Goal: Communication & Community: Answer question/provide support

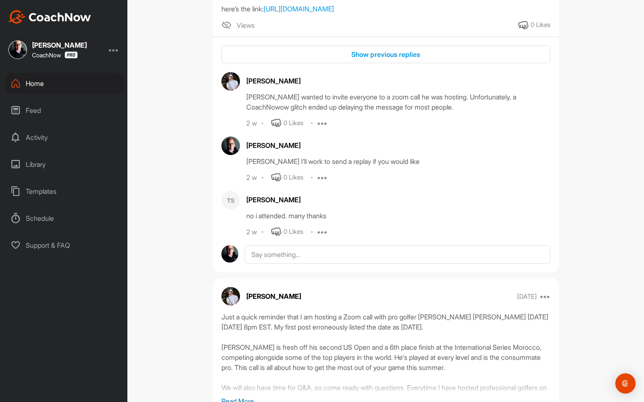
scroll to position [188, 0]
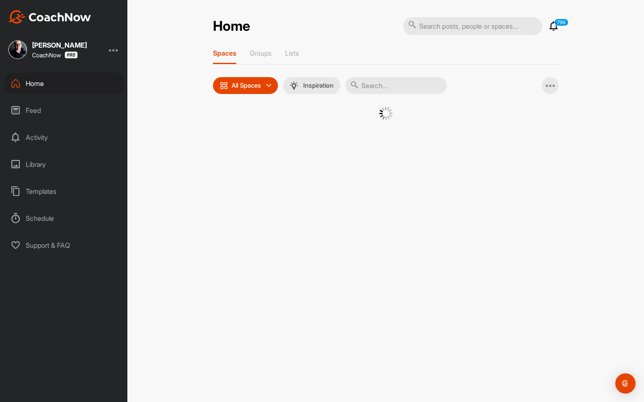
click at [112, 52] on div at bounding box center [114, 50] width 10 height 10
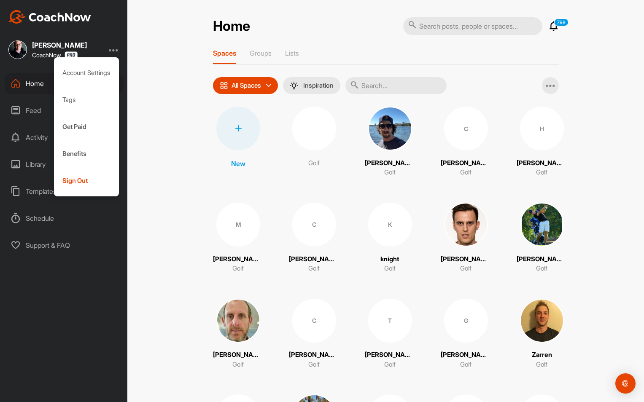
click at [453, 17] on input "text" at bounding box center [472, 26] width 139 height 18
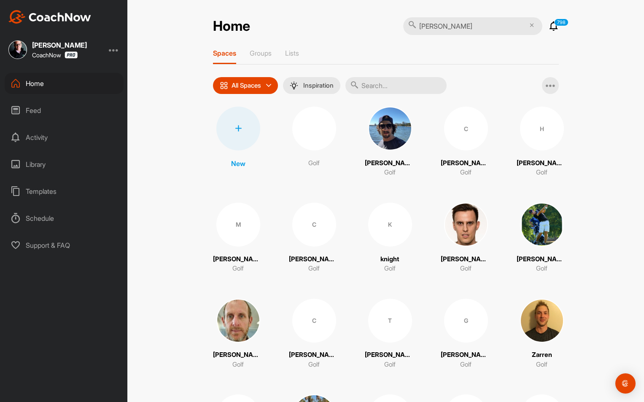
type input "[PERSON_NAME]"
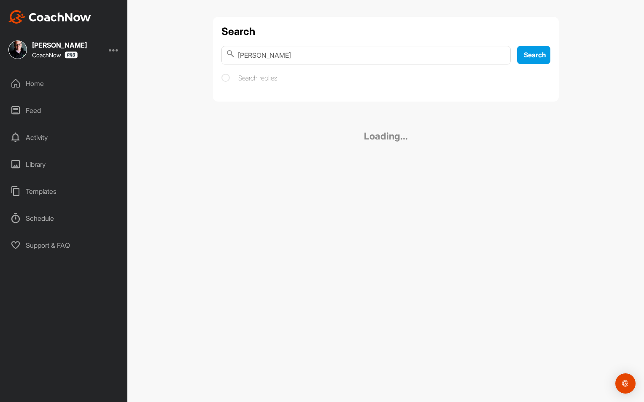
click at [309, 67] on div "Search [PERSON_NAME] Search Search replies" at bounding box center [386, 59] width 346 height 85
click at [307, 56] on input "[PERSON_NAME]" at bounding box center [365, 55] width 289 height 19
type input "[PERSON_NAME]"
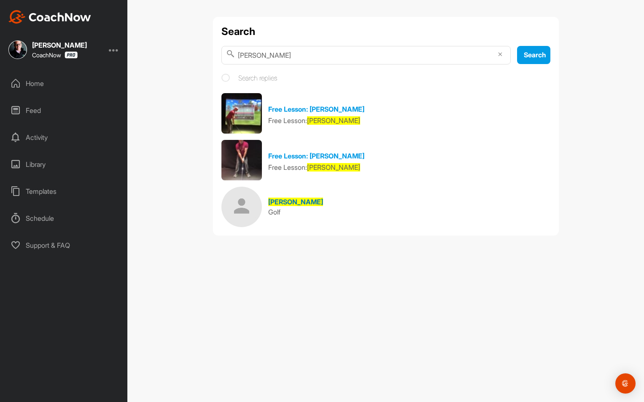
click at [247, 216] on img at bounding box center [241, 207] width 40 height 40
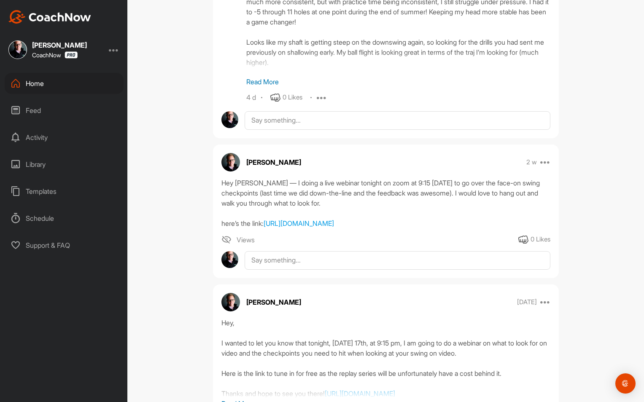
scroll to position [1249, 0]
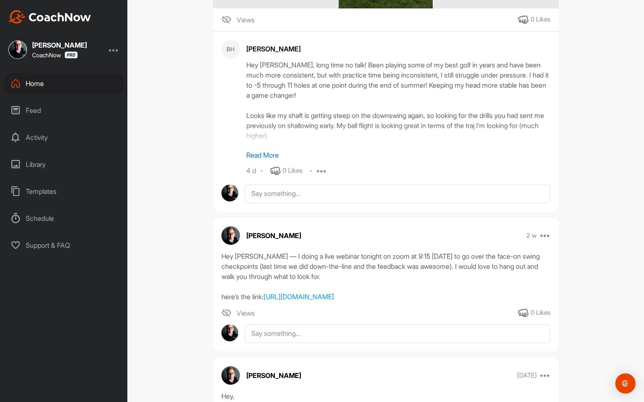
click at [254, 155] on p "Read More" at bounding box center [398, 155] width 304 height 10
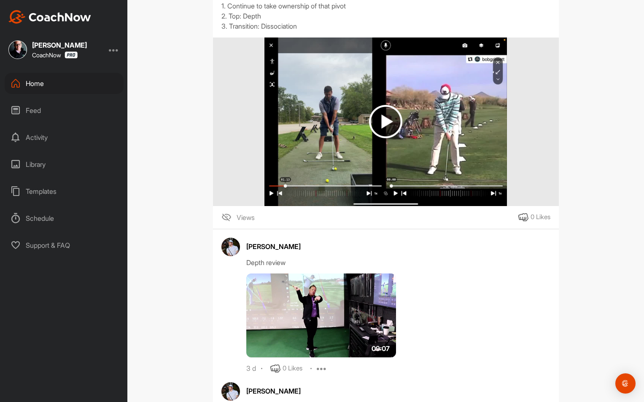
scroll to position [50, 0]
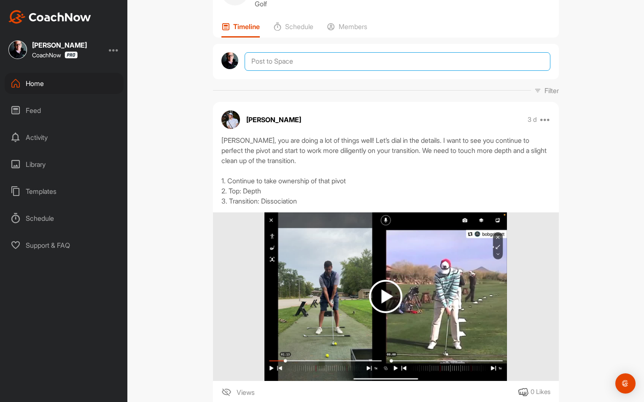
click at [318, 56] on textarea at bounding box center [396, 61] width 305 height 19
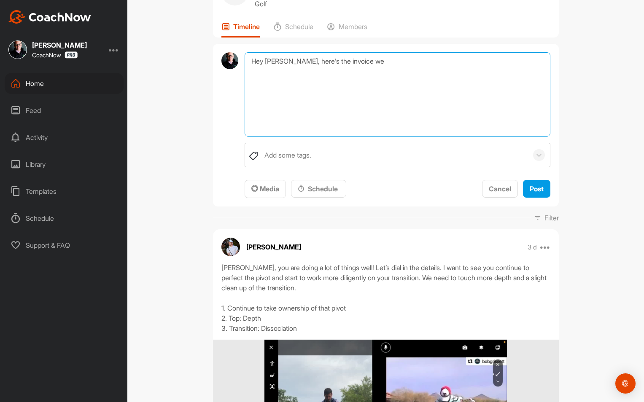
drag, startPoint x: 284, startPoint y: 63, endPoint x: 397, endPoint y: 63, distance: 112.5
click at [397, 63] on textarea "Hey [PERSON_NAME], here's the invoice we" at bounding box center [396, 94] width 305 height 84
click at [271, 61] on textarea "Hey [PERSON_NAME]," at bounding box center [396, 94] width 305 height 84
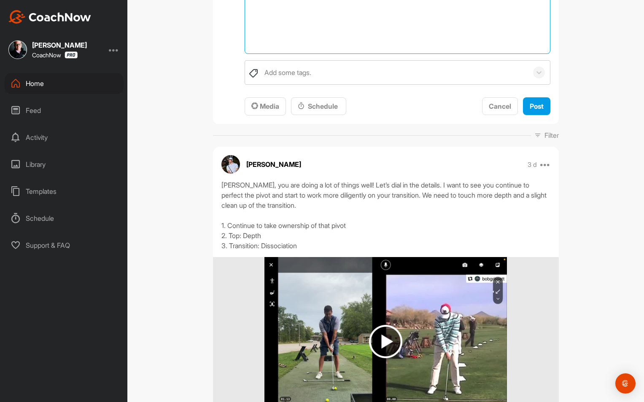
scroll to position [0, 0]
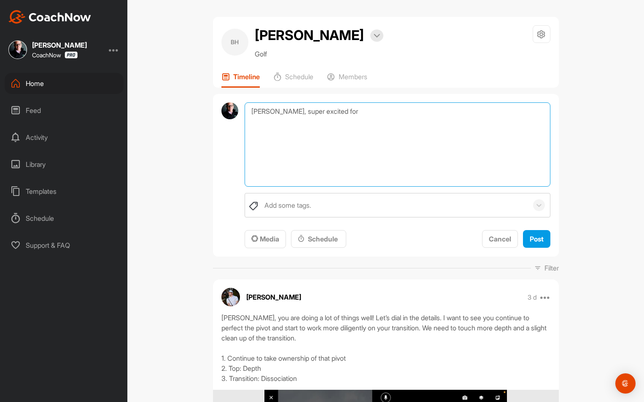
drag, startPoint x: 340, startPoint y: 113, endPoint x: 270, endPoint y: 113, distance: 70.4
click at [270, 113] on textarea "[PERSON_NAME], super excited for" at bounding box center [396, 144] width 305 height 84
paste textarea "[URL][DOMAIN_NAME].."
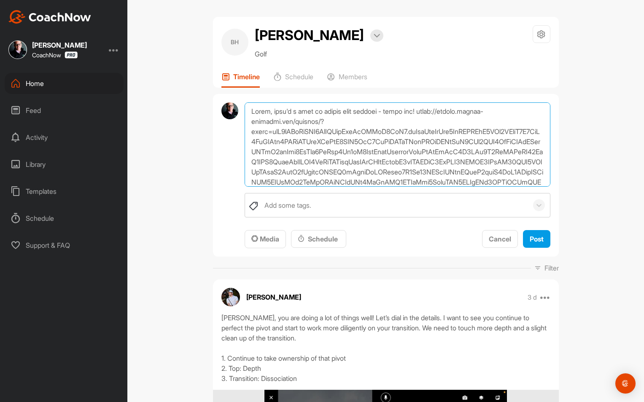
click at [424, 112] on textarea at bounding box center [396, 144] width 305 height 84
drag, startPoint x: 382, startPoint y: 177, endPoint x: 324, endPoint y: 157, distance: 62.1
click at [324, 157] on textarea at bounding box center [396, 144] width 305 height 84
type textarea "[PERSON_NAME], here's a link to update your payment - thank you! [URL][DOMAIN_N…"
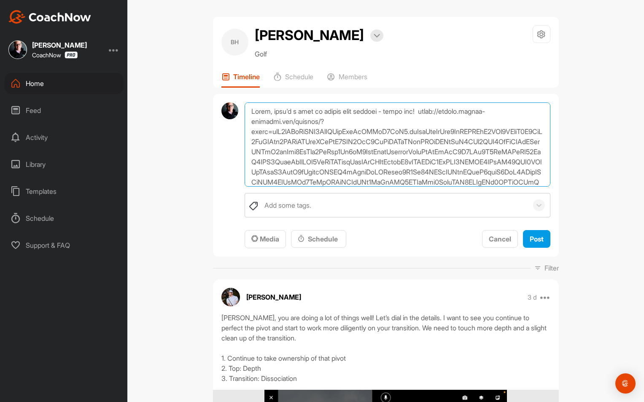
click at [383, 112] on textarea at bounding box center [396, 144] width 305 height 84
click at [529, 238] on span "Post" at bounding box center [536, 239] width 14 height 8
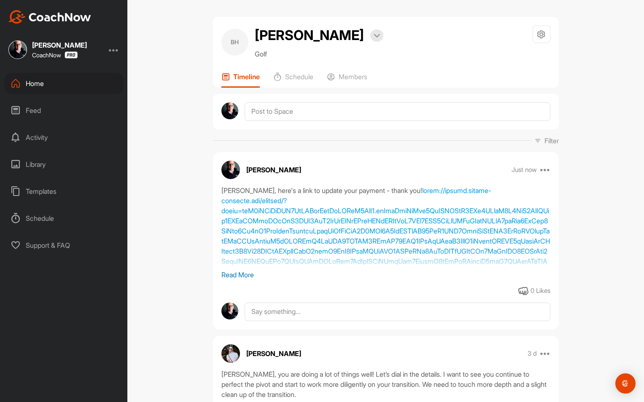
click at [240, 273] on p "Read More" at bounding box center [385, 275] width 329 height 10
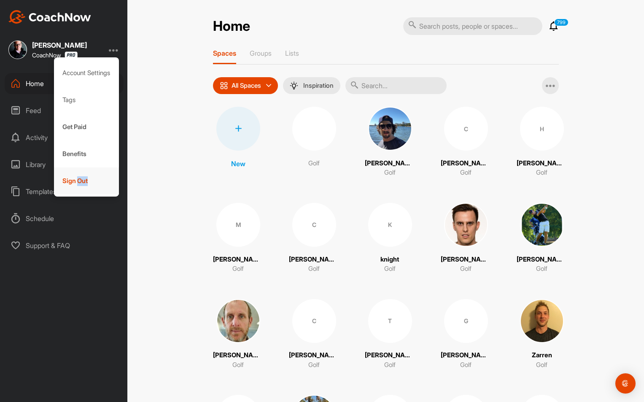
click at [76, 185] on div "Sign Out" at bounding box center [86, 180] width 65 height 27
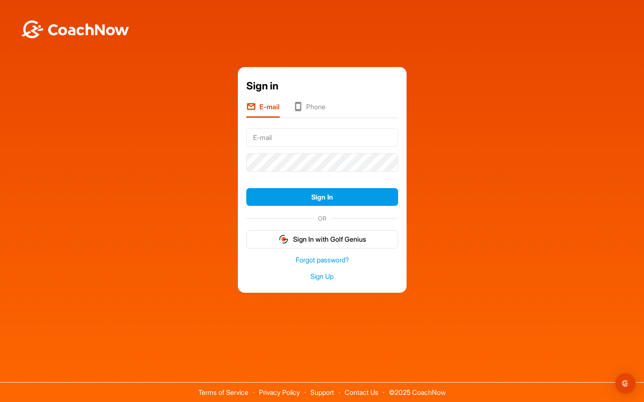
click at [268, 130] on input "text" at bounding box center [322, 137] width 152 height 19
type input "dom@thegolfroomeverywhere.com"
click at [246, 188] on button "Sign In" at bounding box center [322, 197] width 152 height 18
